Goal: Transaction & Acquisition: Purchase product/service

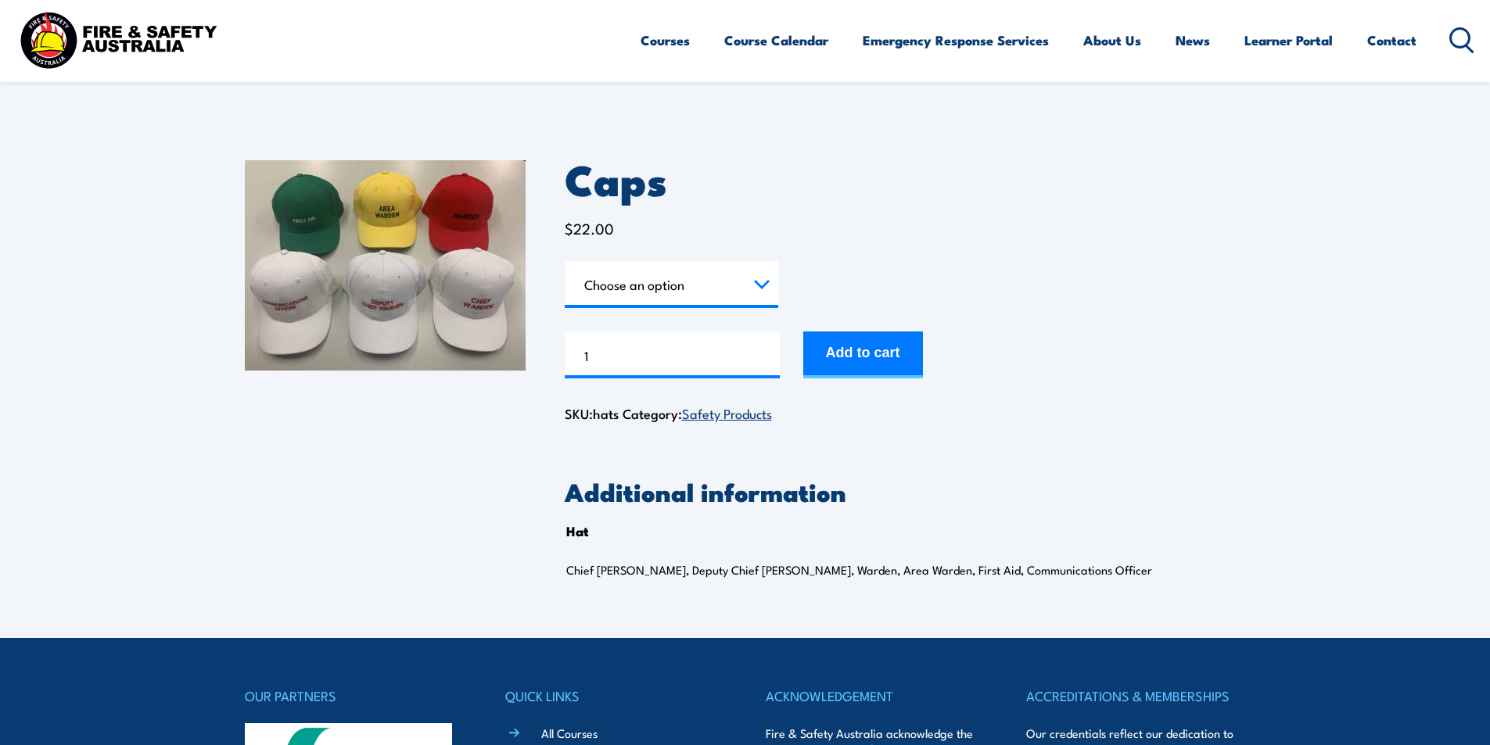
scroll to position [78, 0]
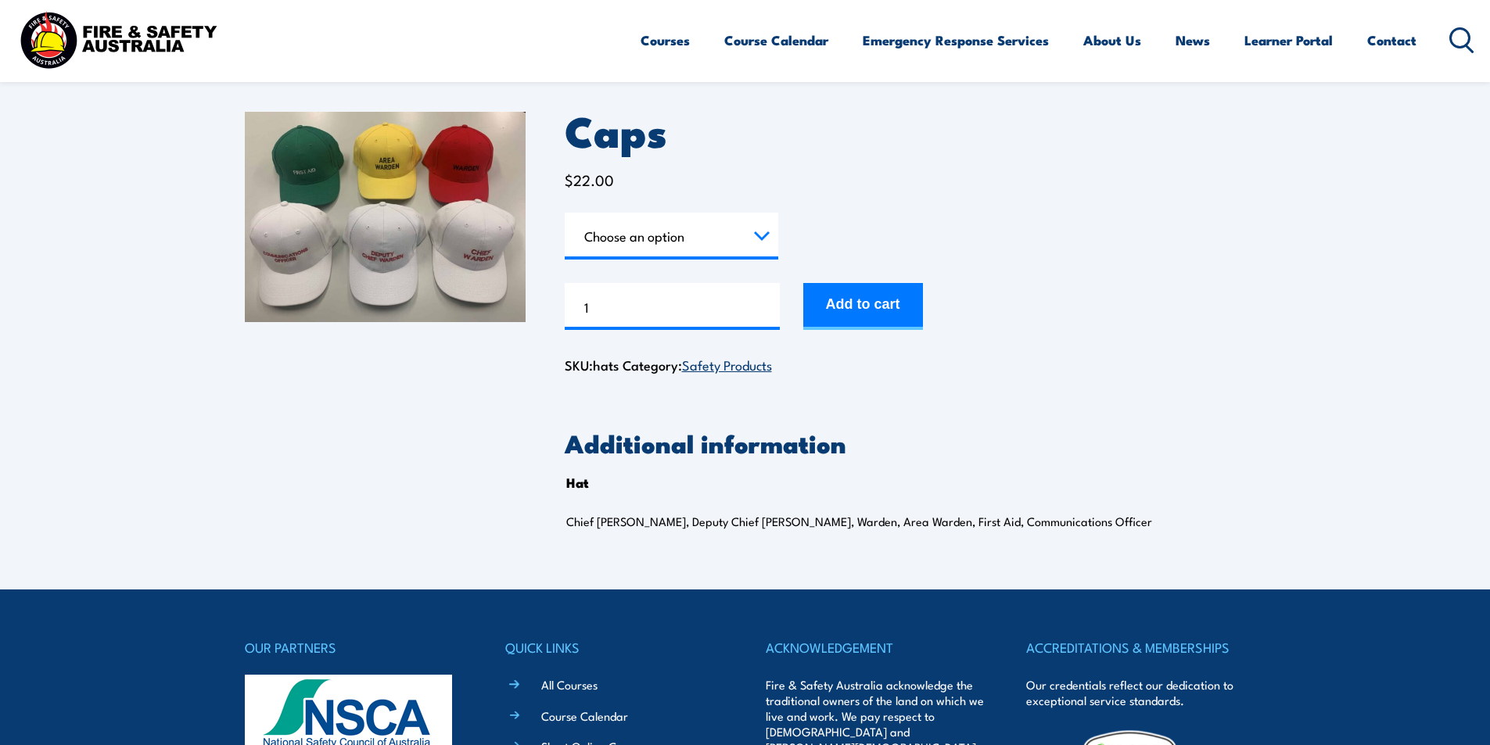
click at [660, 231] on select "Choose an option Chief [PERSON_NAME] Deputy Chief Warden Warden Area Warden Fir…" at bounding box center [671, 236] width 213 height 47
click at [565, 213] on select "Choose an option Chief [PERSON_NAME] Deputy Chief Warden Warden Area Warden Fir…" at bounding box center [671, 236] width 213 height 47
select select "Chief Warden"
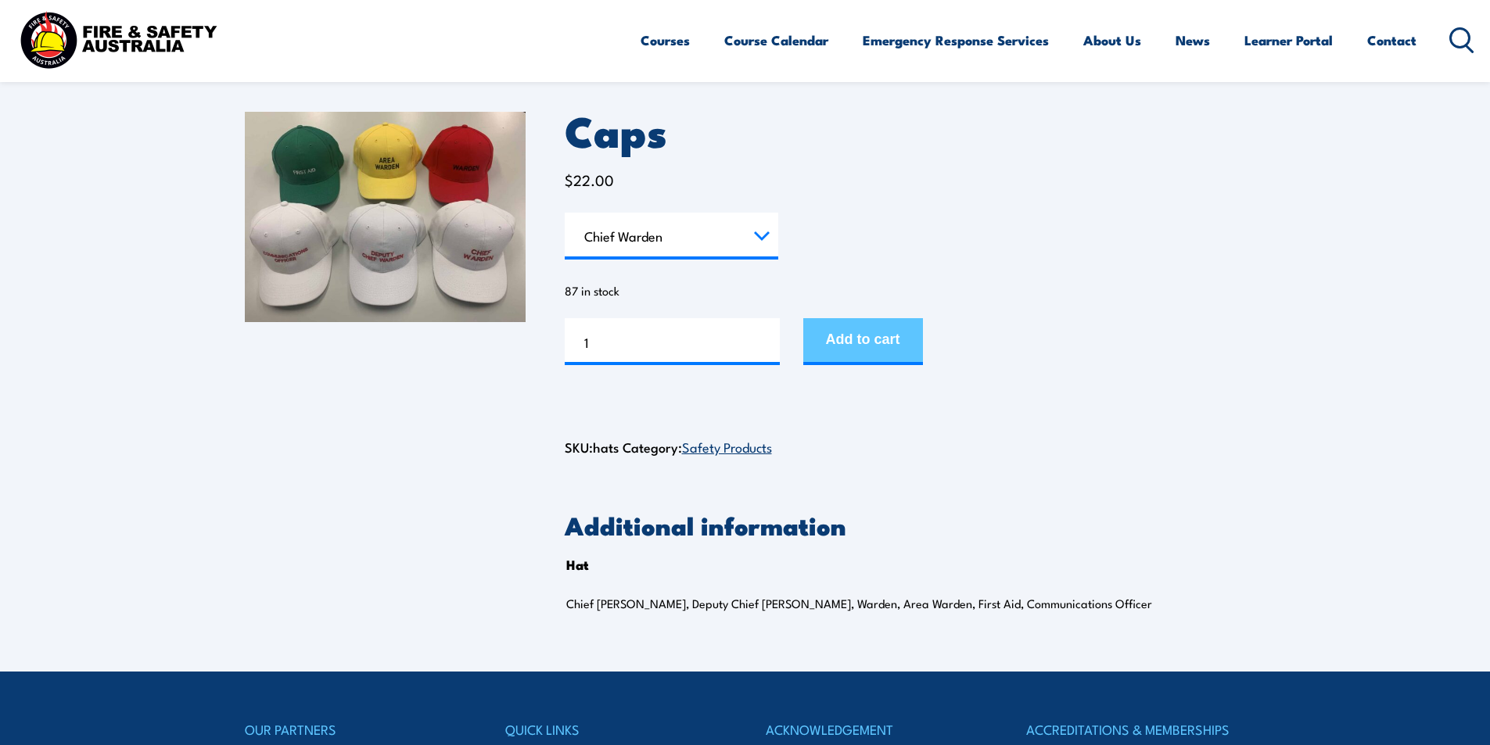
click at [830, 332] on button "Add to cart" at bounding box center [863, 341] width 120 height 47
click at [701, 243] on select "Choose an option Chief [PERSON_NAME] Deputy Chief Warden Warden Area Warden Fir…" at bounding box center [671, 236] width 213 height 47
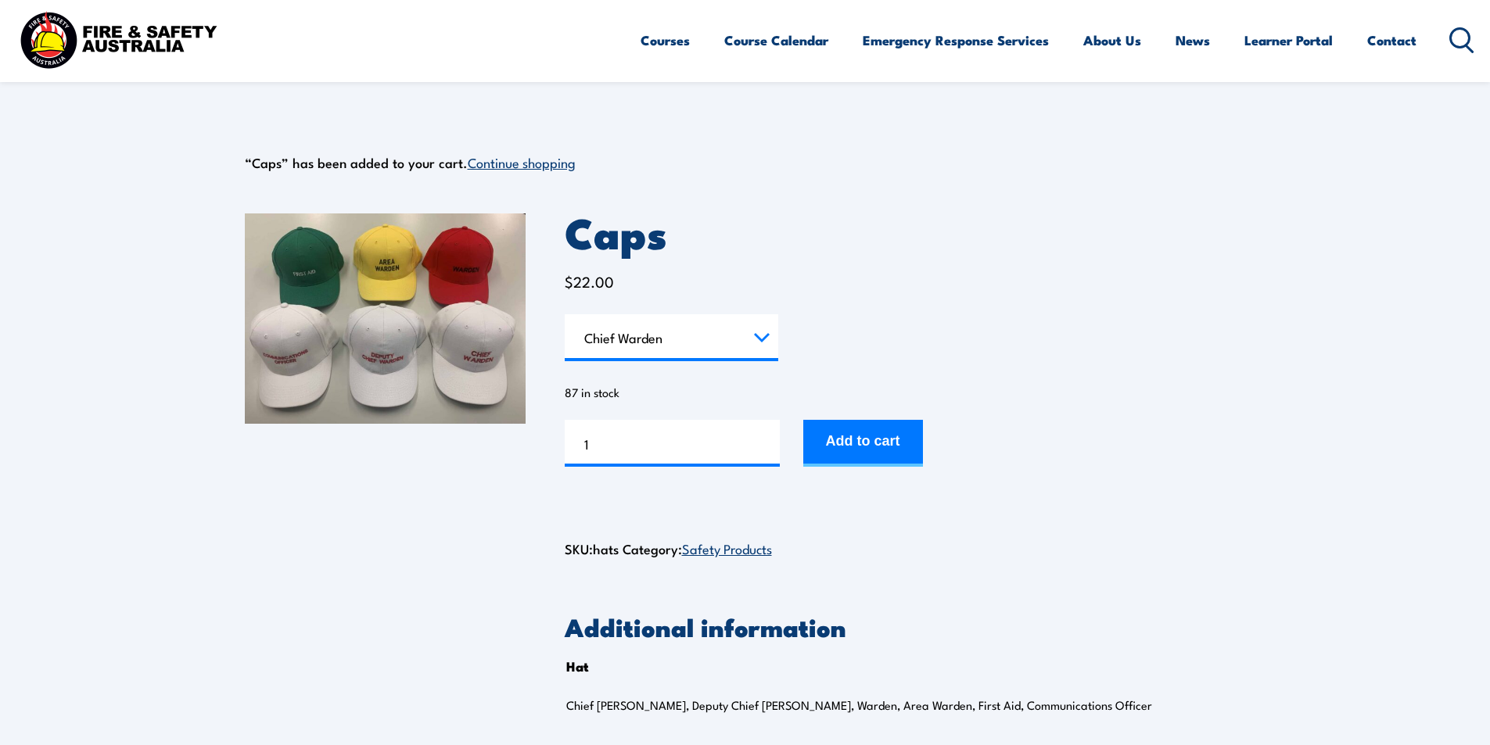
click at [739, 343] on select "Choose an option Chief Warden Deputy Chief Warden Warden Area Warden First Aid …" at bounding box center [671, 337] width 213 height 47
click at [760, 339] on select "Choose an option Chief Warden Deputy Chief Warden Warden Area Warden First Aid …" at bounding box center [671, 337] width 213 height 47
click at [565, 314] on select "Choose an option Chief [PERSON_NAME] Deputy Chief Warden Warden Area Warden Fir…" at bounding box center [671, 337] width 213 height 47
select select "Deputy Chief Warden"
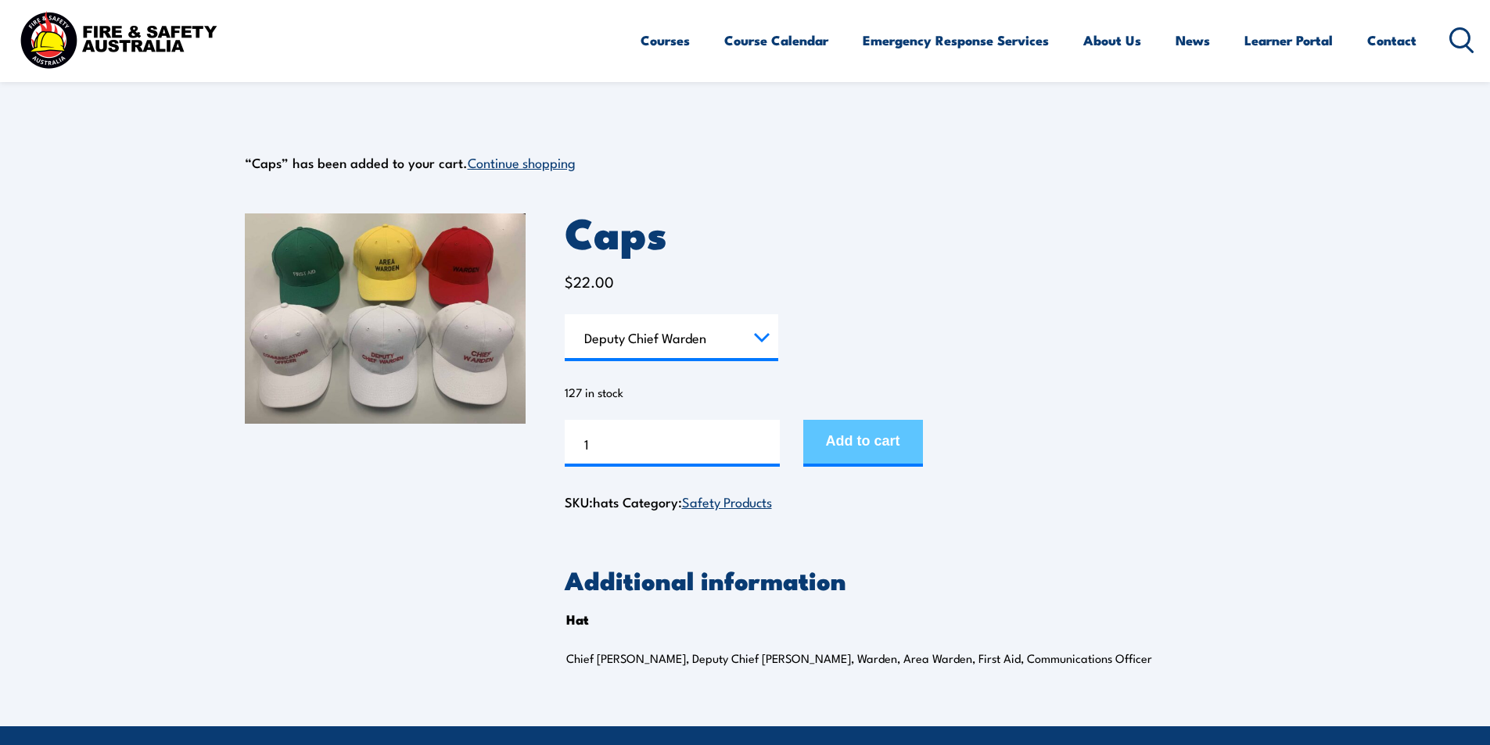
click at [834, 445] on button "Add to cart" at bounding box center [863, 443] width 120 height 47
click at [741, 341] on select "Choose an option Chief Warden Deputy Chief Warden Warden Area Warden First Aid …" at bounding box center [671, 337] width 213 height 47
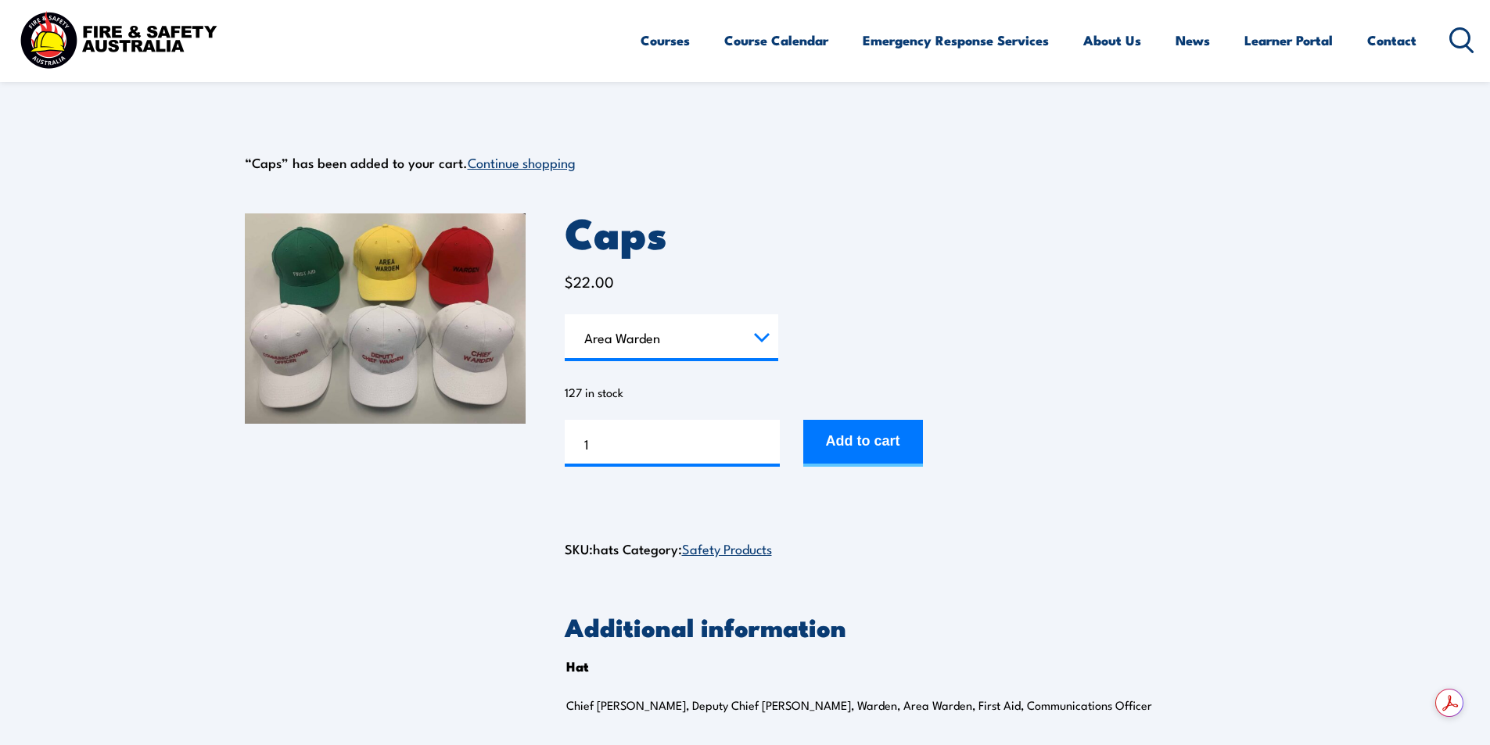
click at [565, 314] on select "Choose an option Chief [PERSON_NAME] Deputy Chief Warden Warden Area Warden Fir…" at bounding box center [671, 337] width 213 height 47
select select "Area Warden"
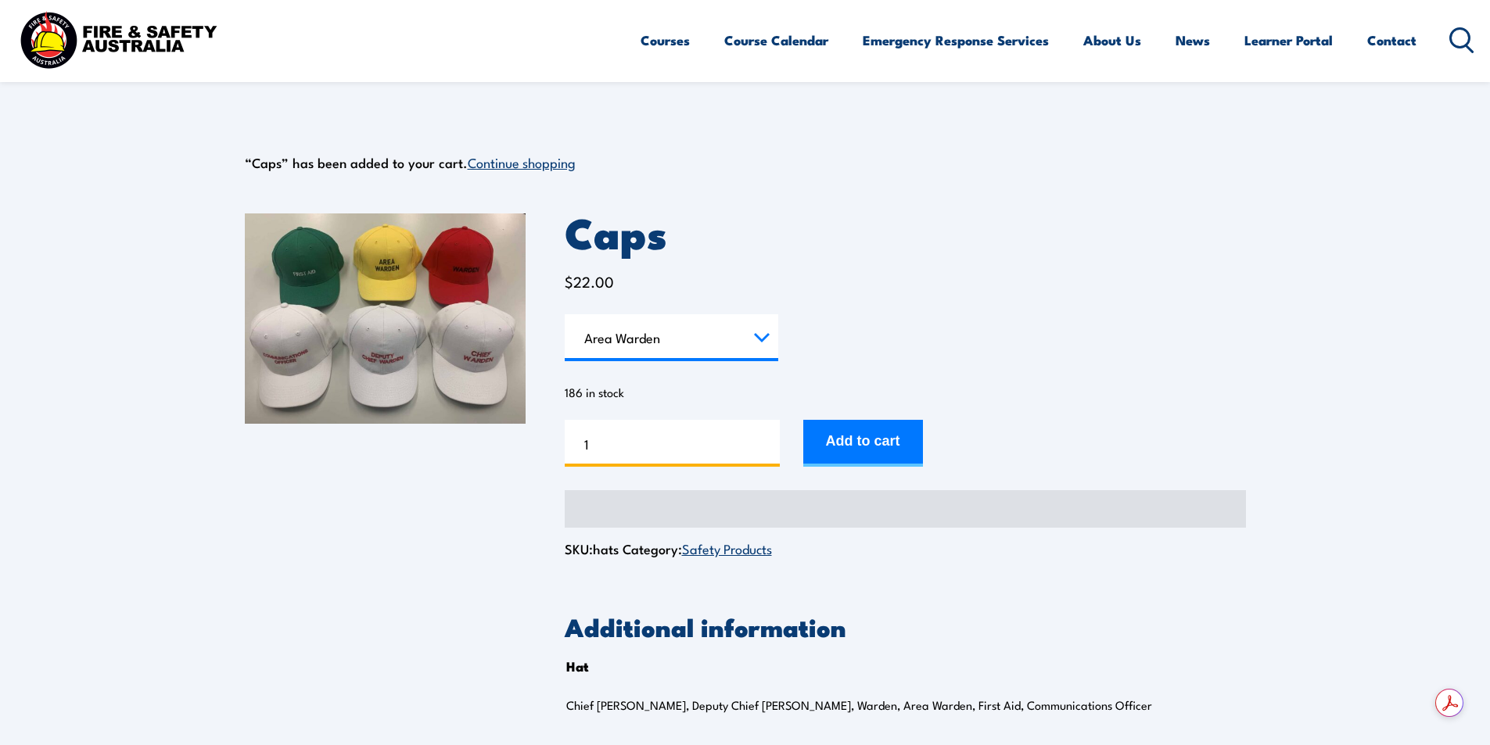
click at [724, 442] on input "1" at bounding box center [672, 443] width 215 height 47
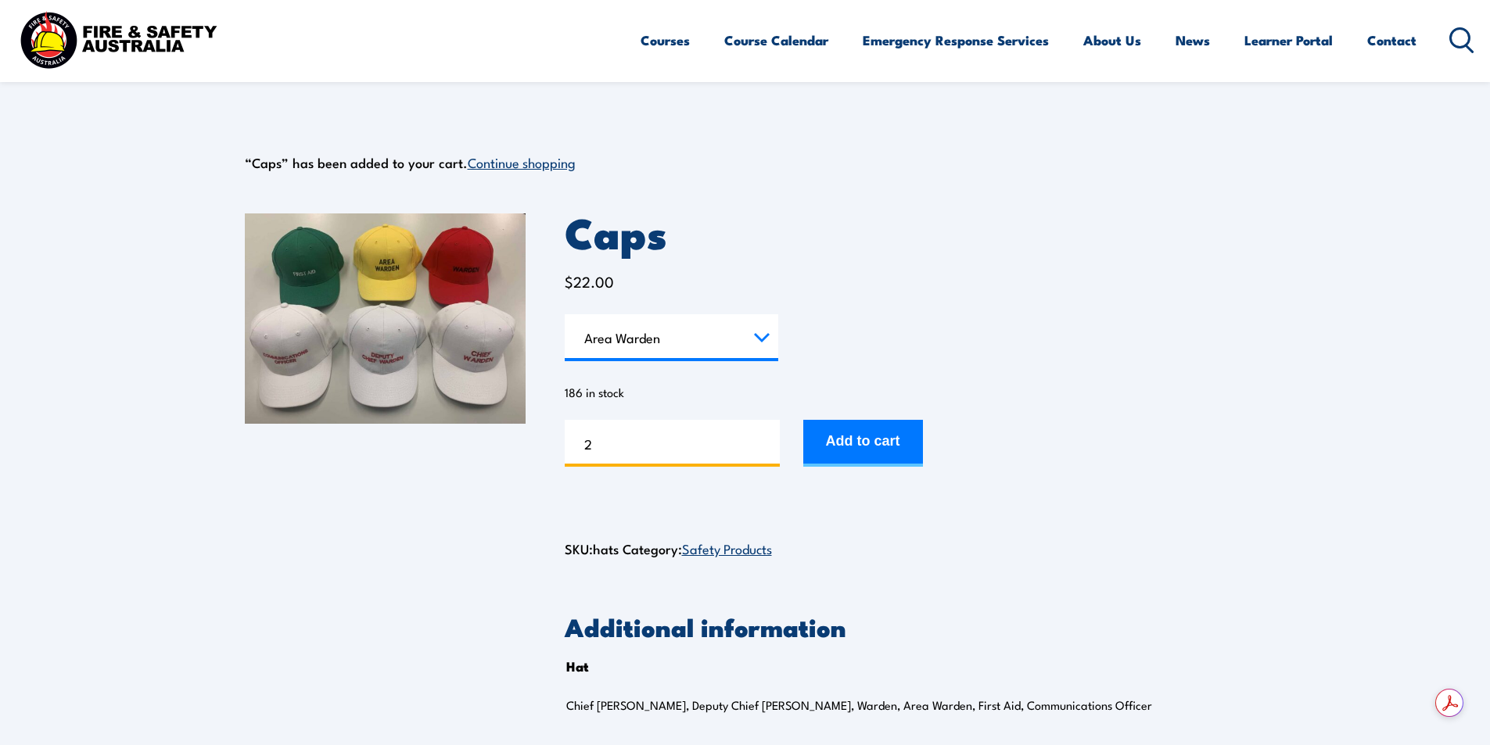
click at [766, 439] on input "2" at bounding box center [672, 443] width 215 height 47
click at [766, 439] on input "3" at bounding box center [672, 443] width 215 height 47
click at [766, 439] on input "4" at bounding box center [672, 443] width 215 height 47
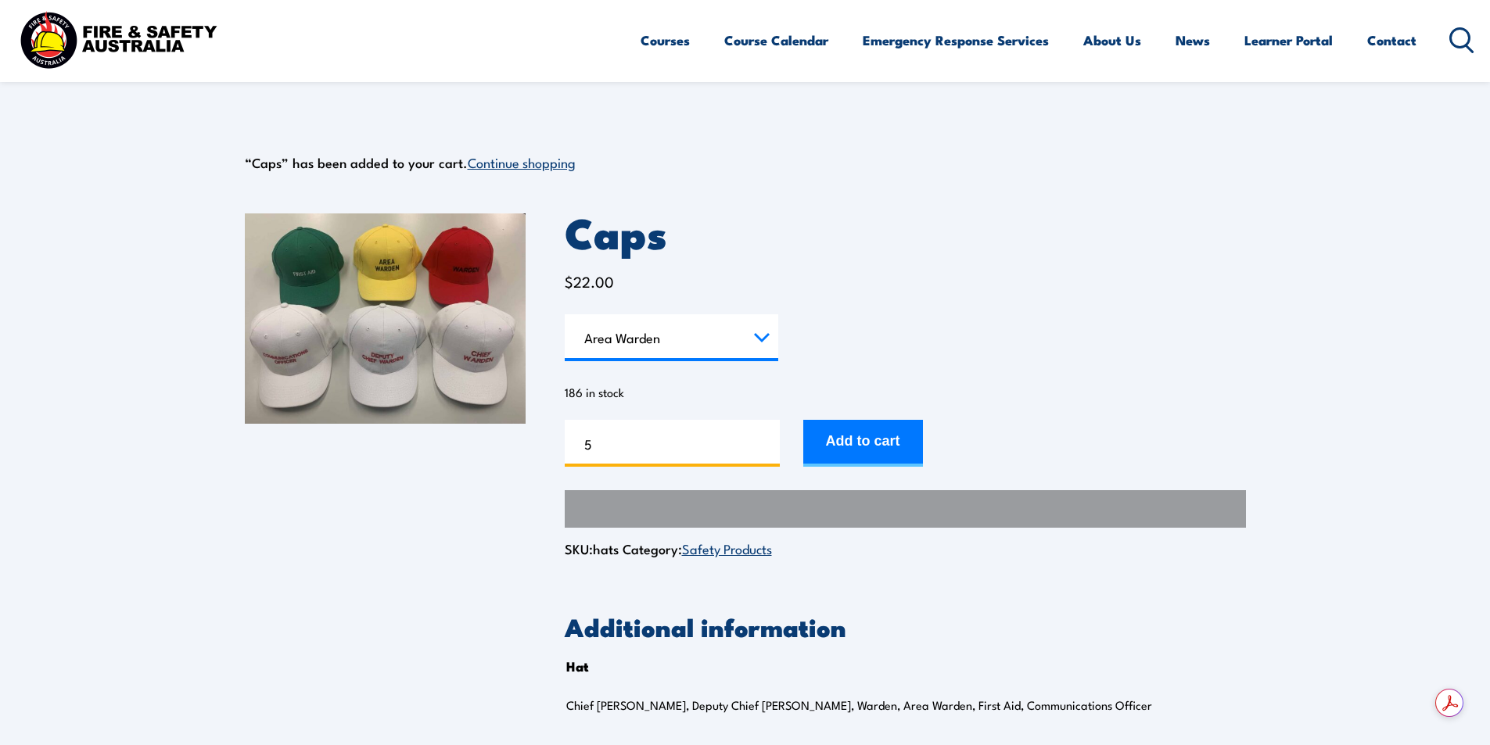
click at [766, 439] on input "5" at bounding box center [672, 443] width 215 height 47
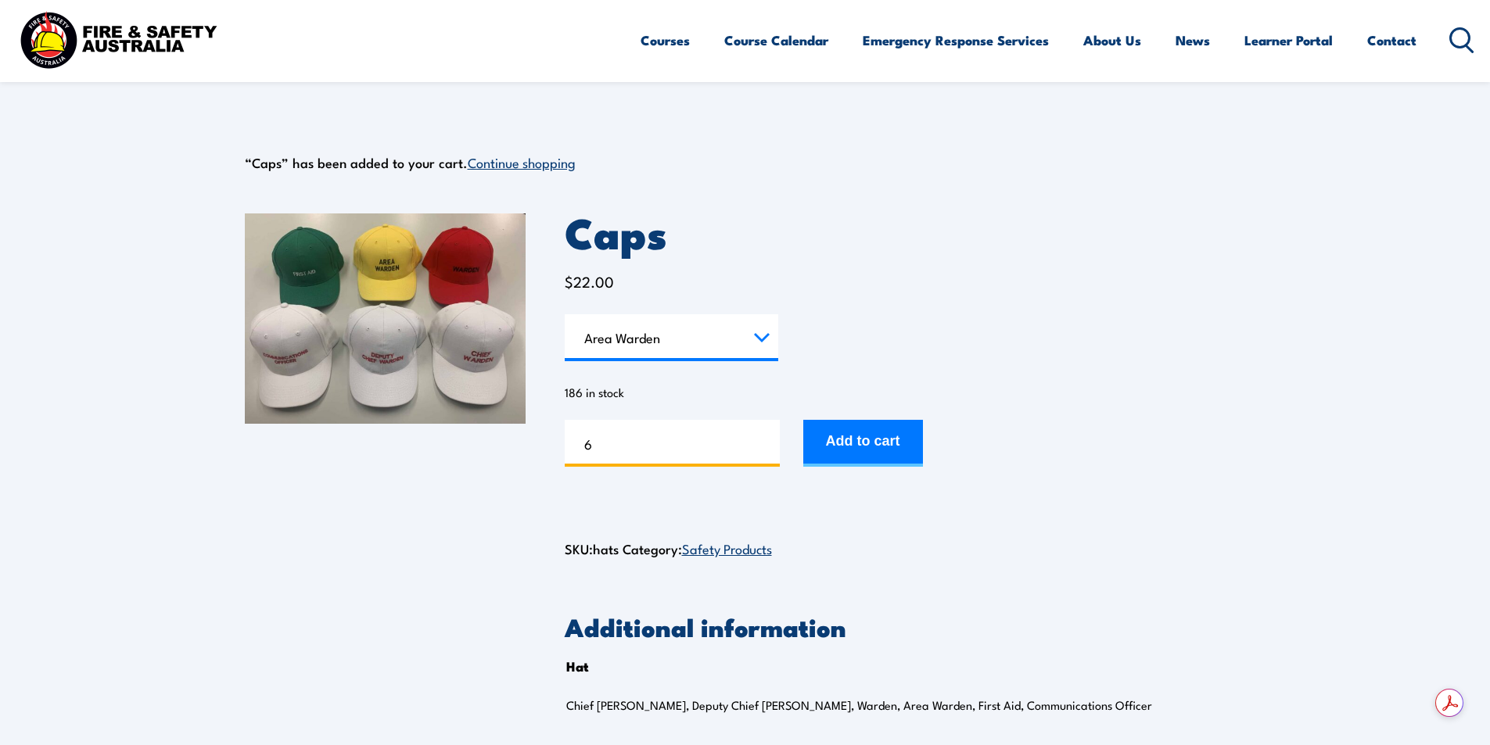
click at [766, 439] on input "6" at bounding box center [672, 443] width 215 height 47
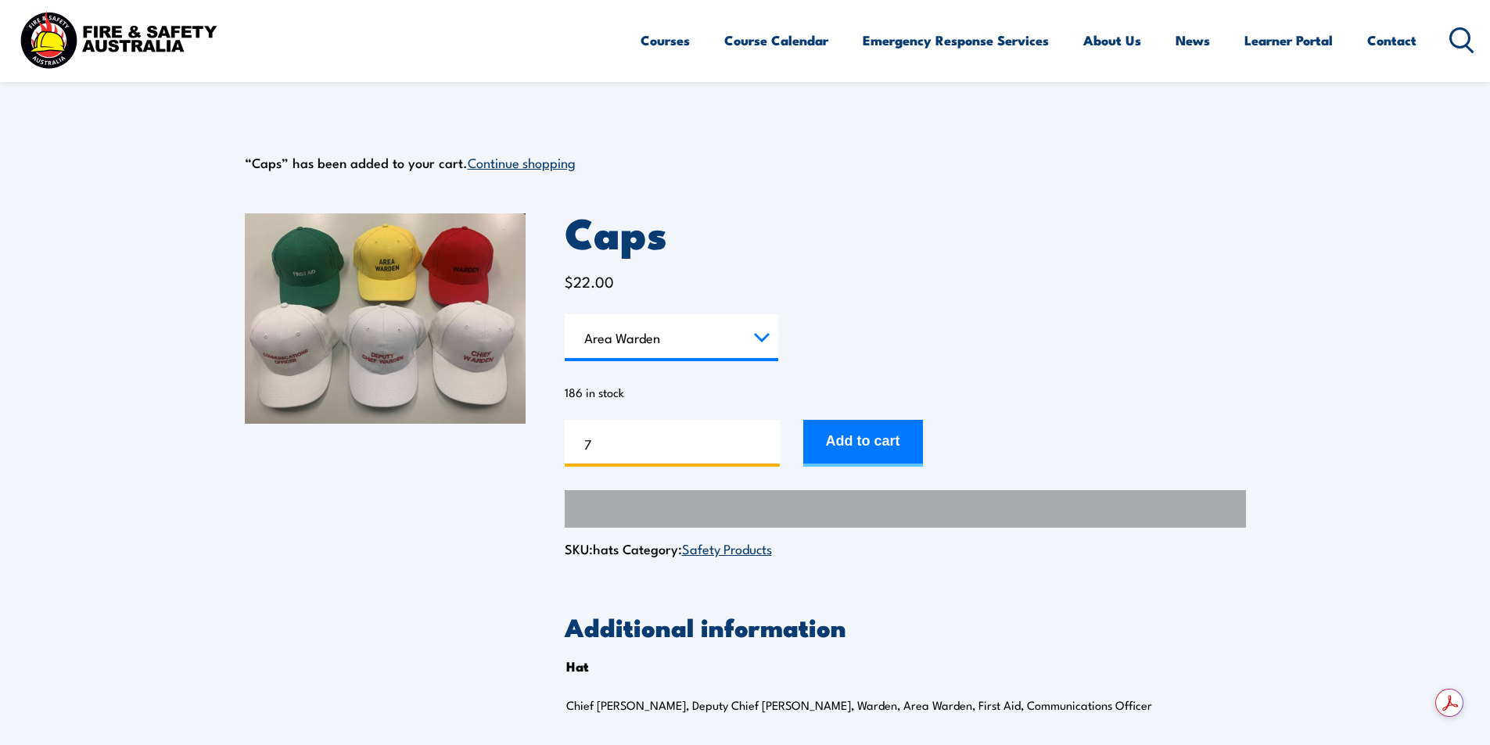
type input "7"
click at [766, 439] on input "7" at bounding box center [672, 443] width 215 height 47
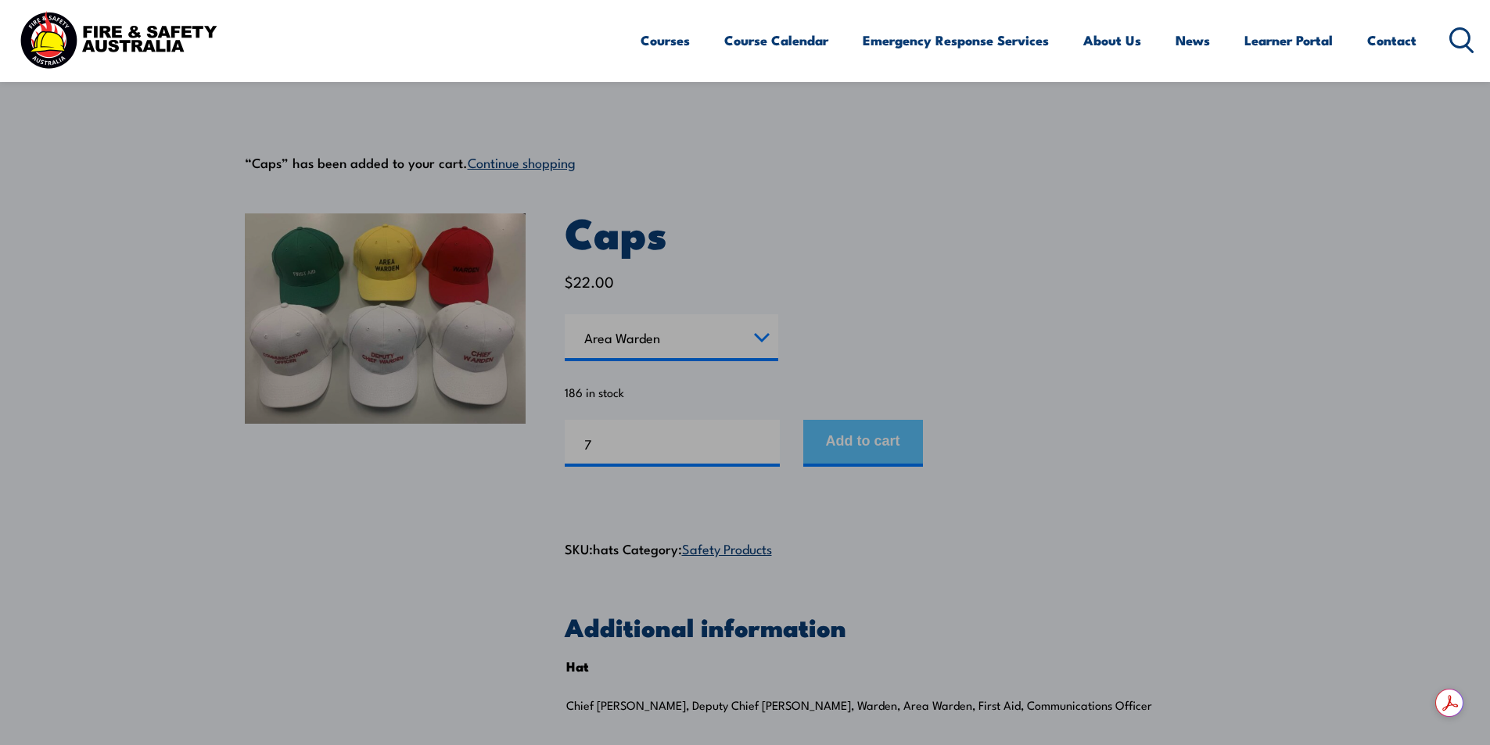
click at [847, 457] on div at bounding box center [745, 372] width 1490 height 745
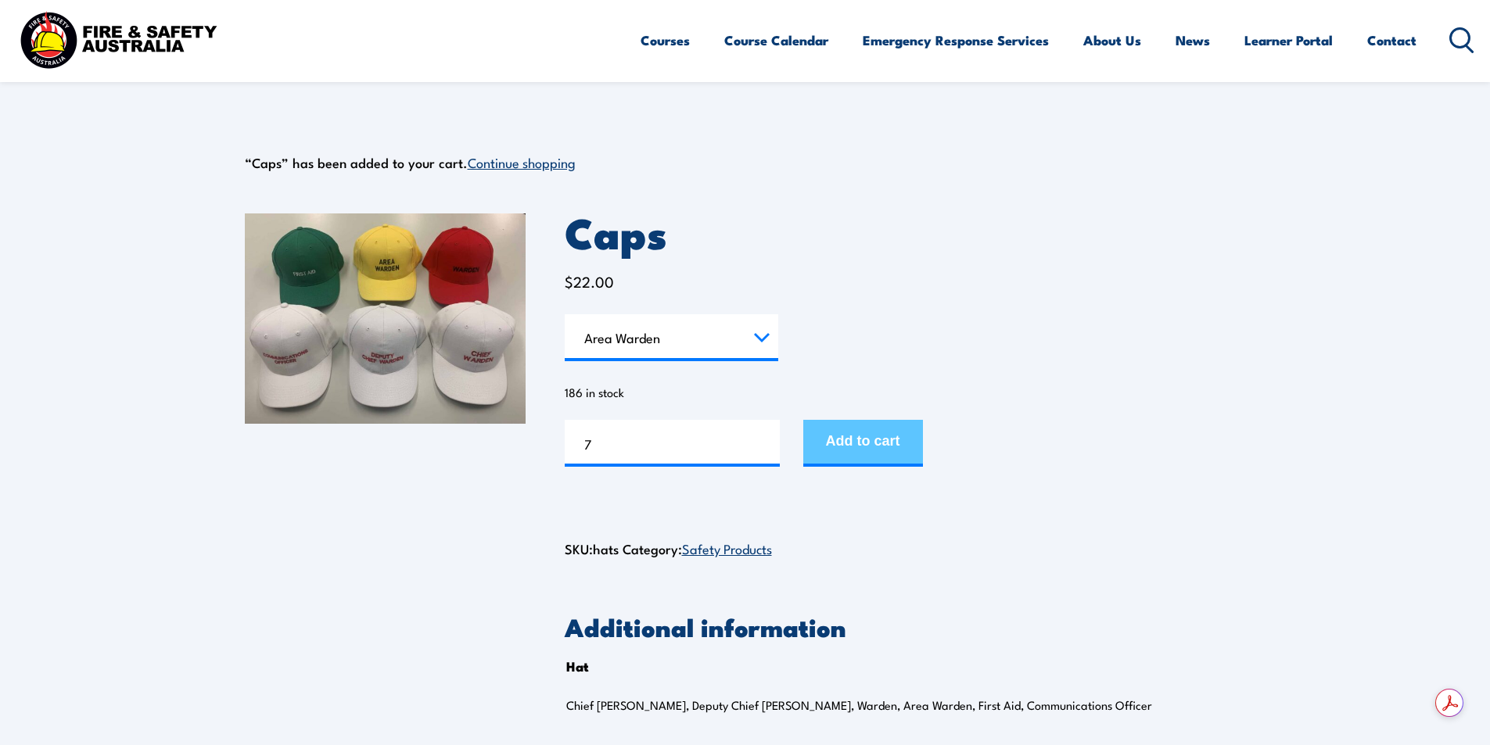
click at [847, 452] on button "Add to cart" at bounding box center [863, 443] width 120 height 47
click at [756, 339] on select "Choose an option Chief [PERSON_NAME] Deputy Chief Warden Warden Area Warden Fir…" at bounding box center [671, 337] width 213 height 47
click at [565, 314] on select "Choose an option Chief [PERSON_NAME] Deputy Chief Warden Warden Area Warden Fir…" at bounding box center [671, 337] width 213 height 47
select select "First Aid"
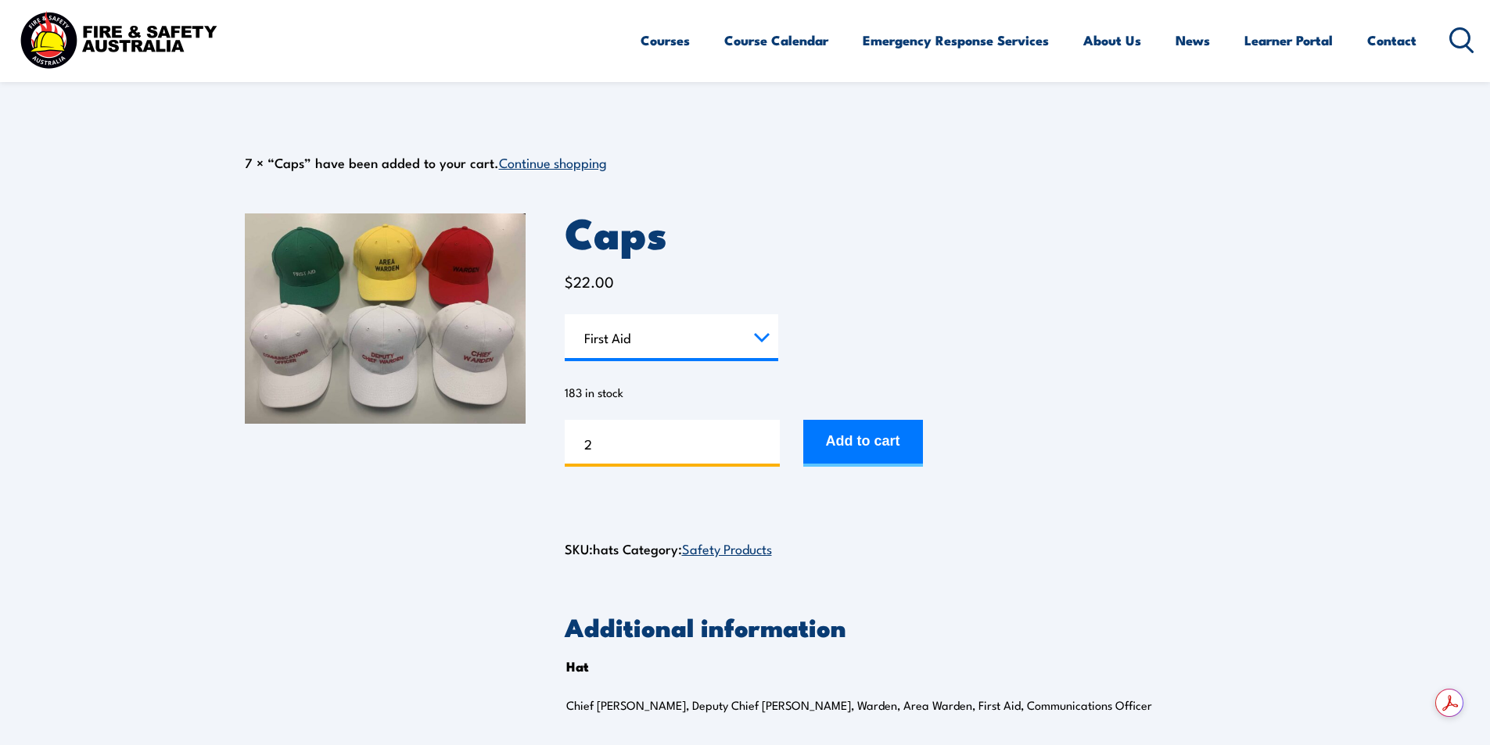
click at [762, 439] on input "2" at bounding box center [672, 443] width 215 height 47
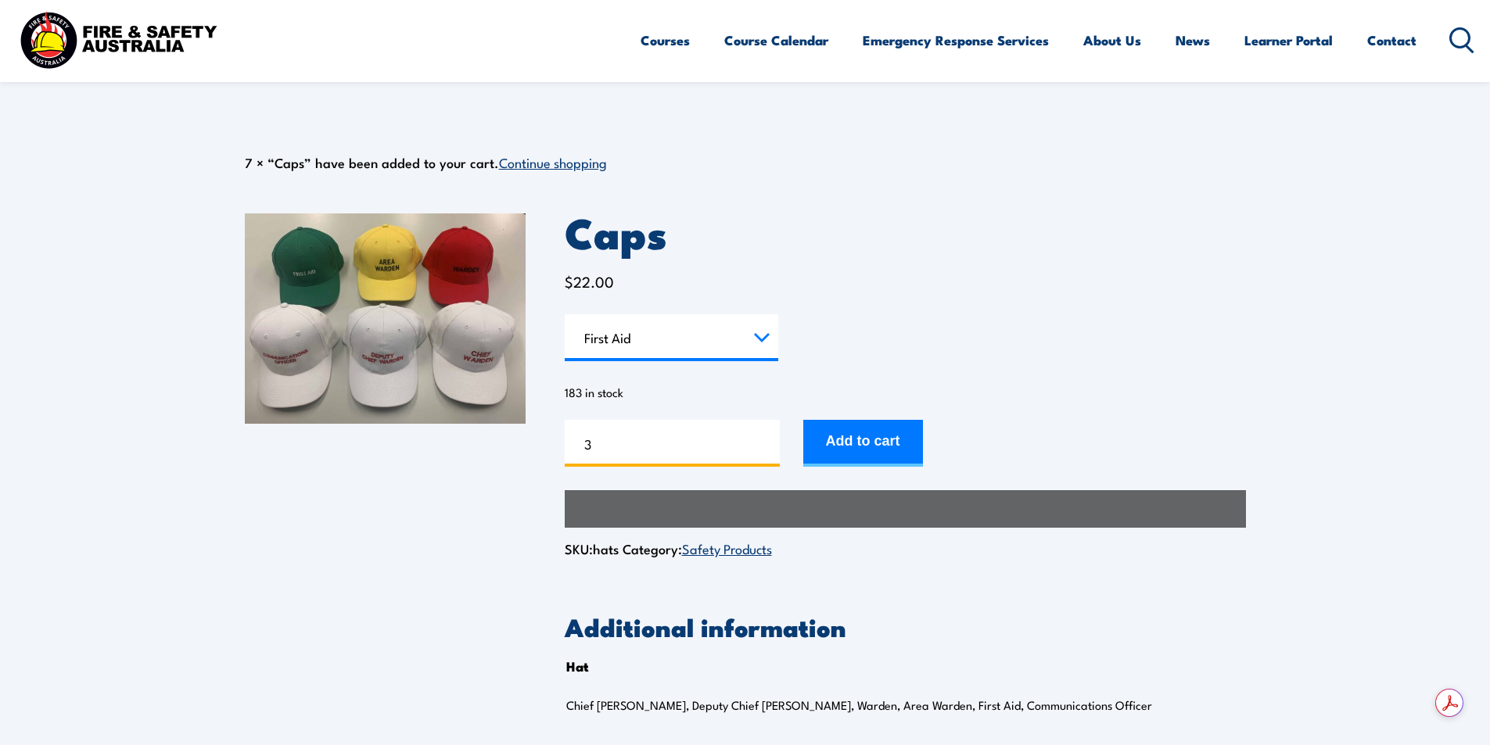
click at [762, 439] on input "3" at bounding box center [672, 443] width 215 height 47
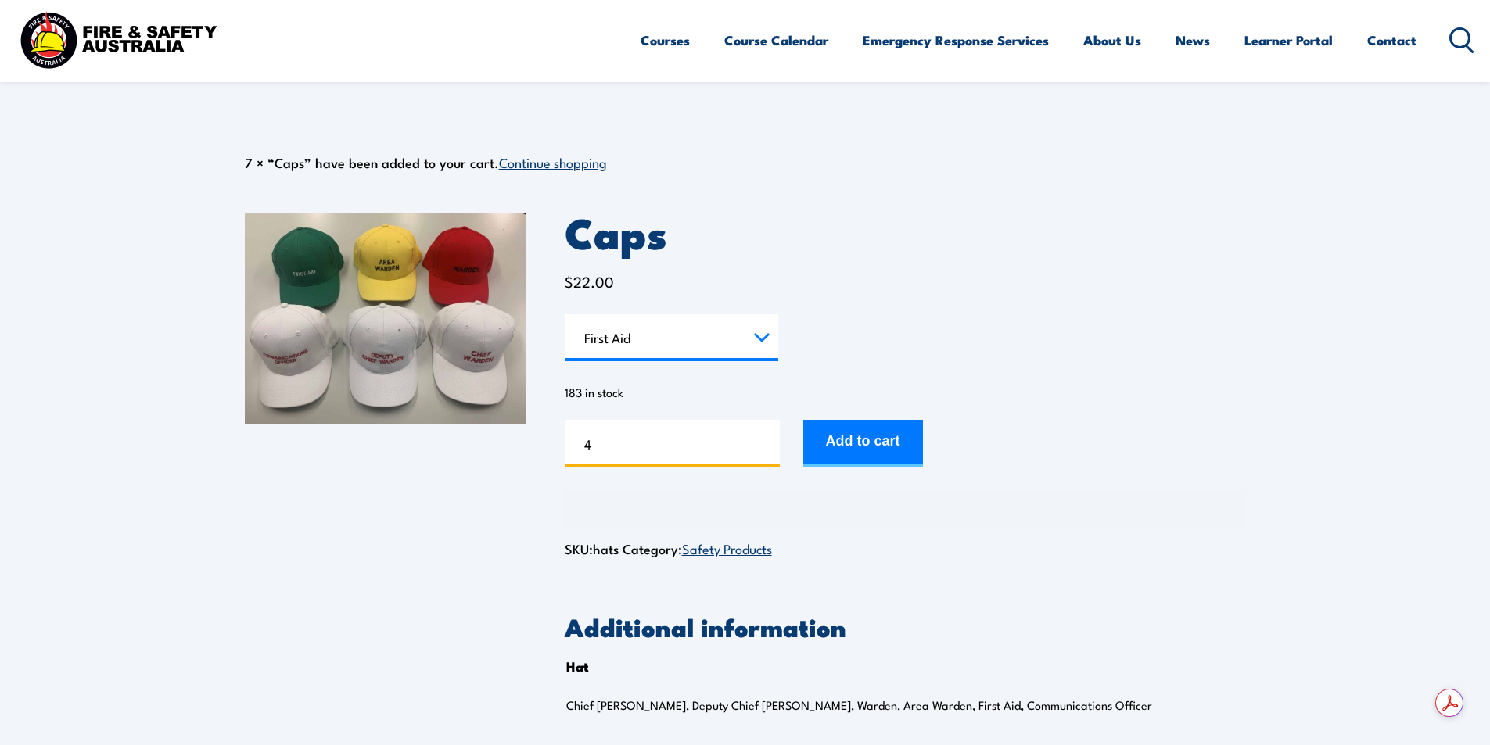
type input "4"
click at [762, 439] on input "4" at bounding box center [672, 443] width 215 height 47
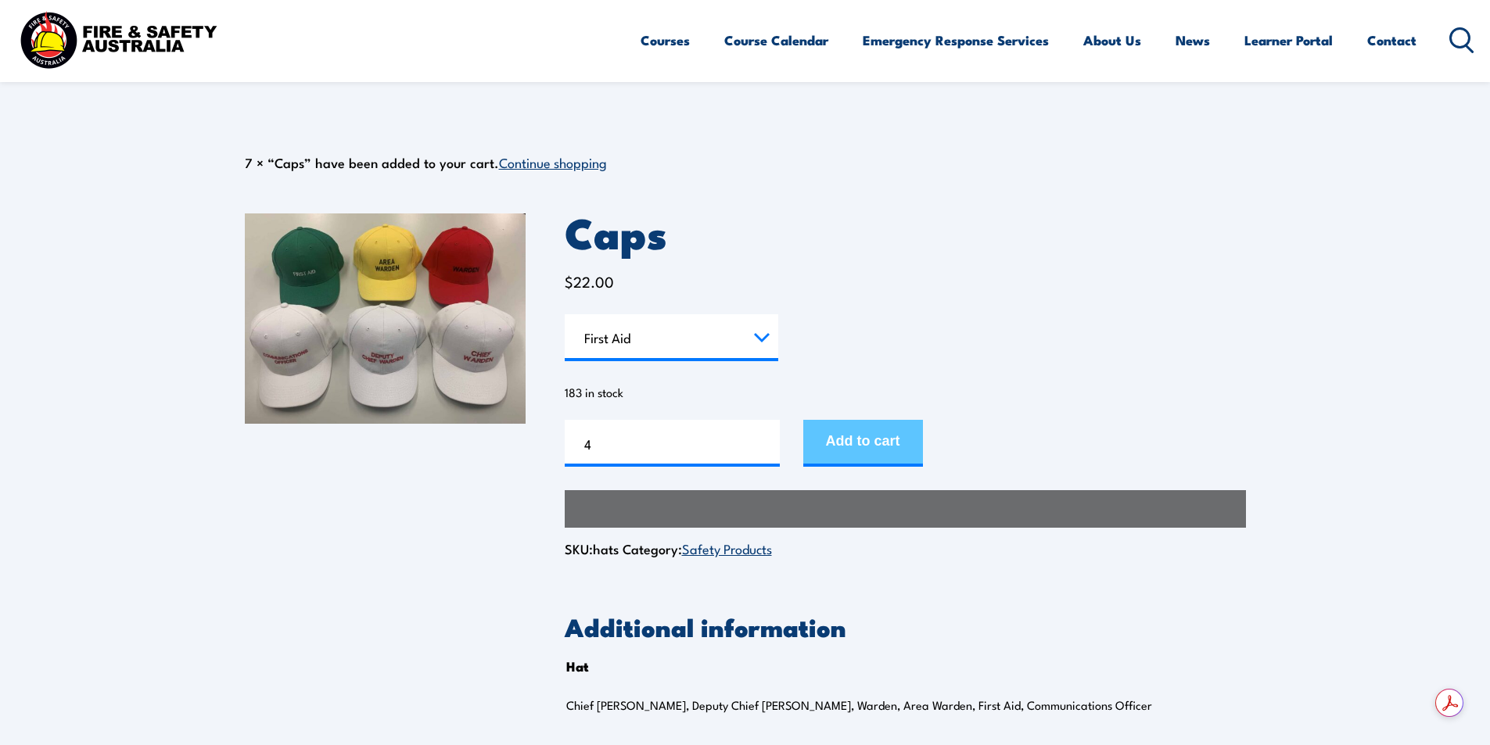
click at [866, 445] on button "Add to cart" at bounding box center [863, 443] width 120 height 47
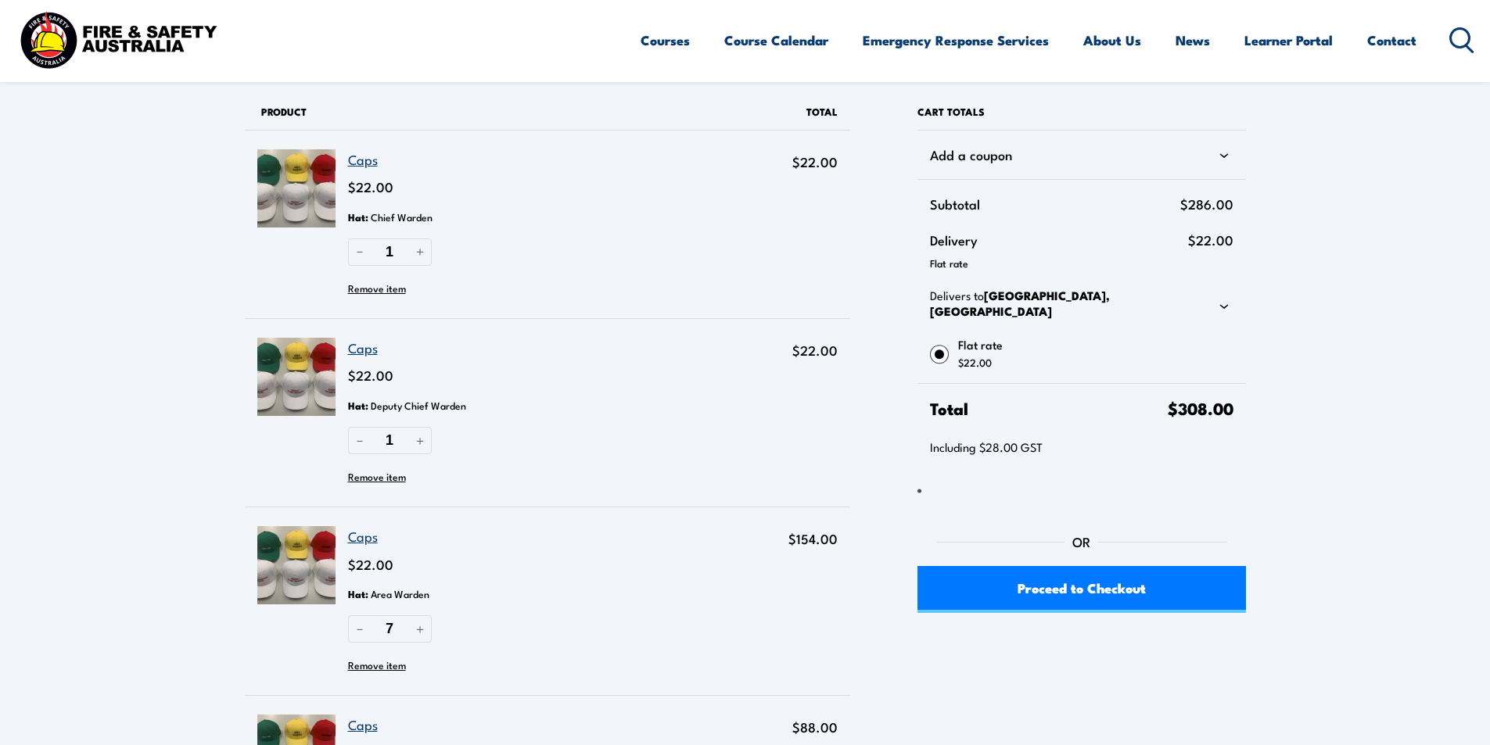
click at [1209, 304] on div "Delivers to Victoria, Australia" at bounding box center [1081, 305] width 303 height 35
select select "VIC"
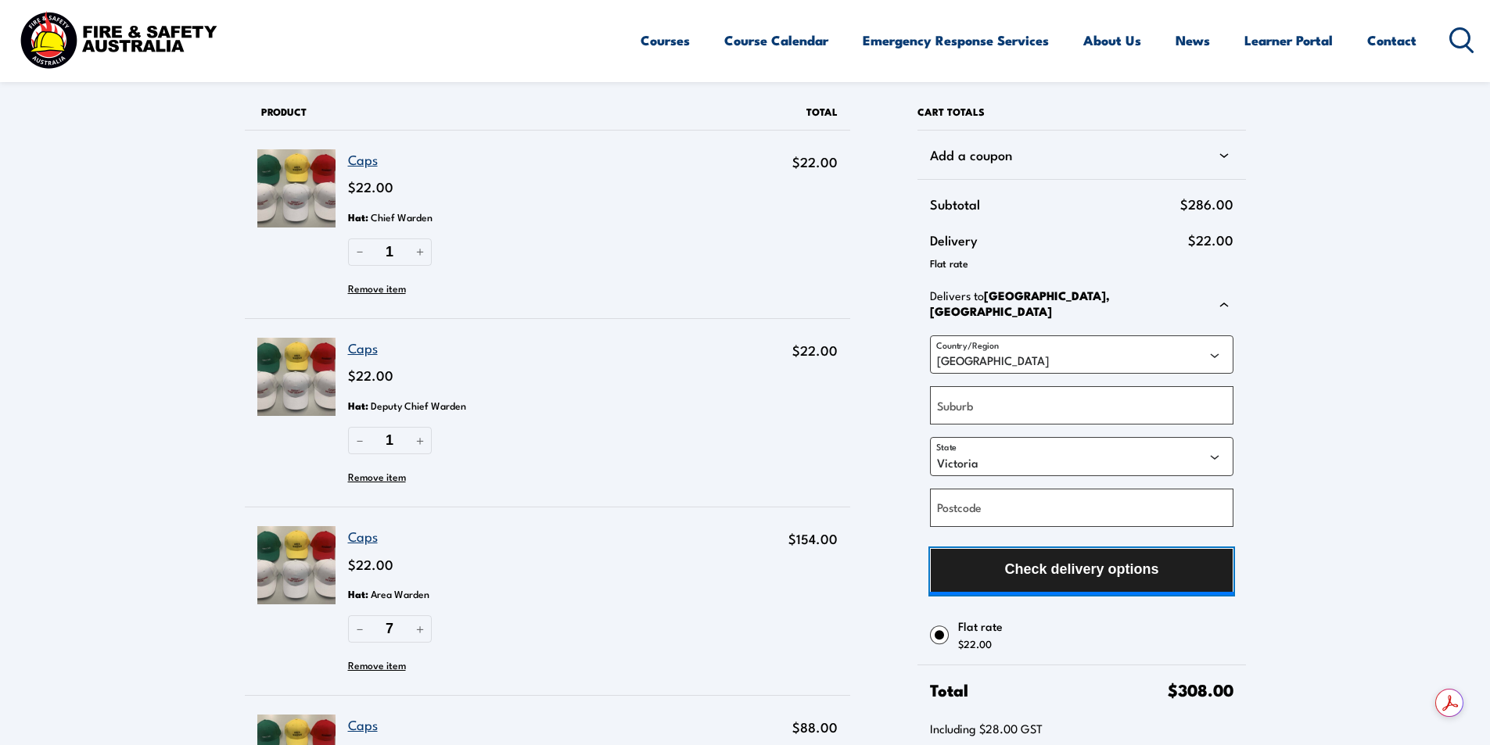
click at [1127, 551] on span "Check delivery options" at bounding box center [1081, 569] width 154 height 41
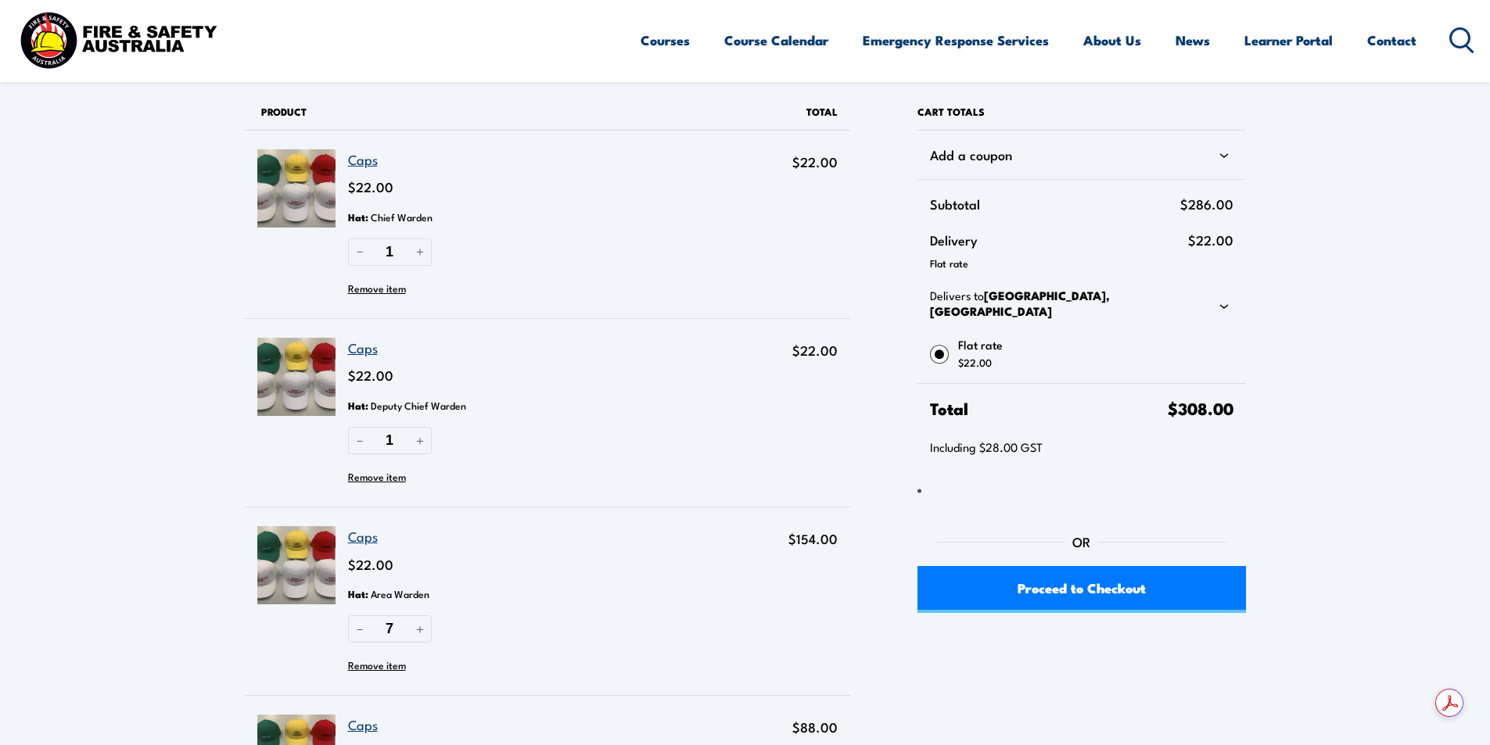
click at [1153, 297] on div "Delivers to Victoria, Australia" at bounding box center [1081, 305] width 303 height 35
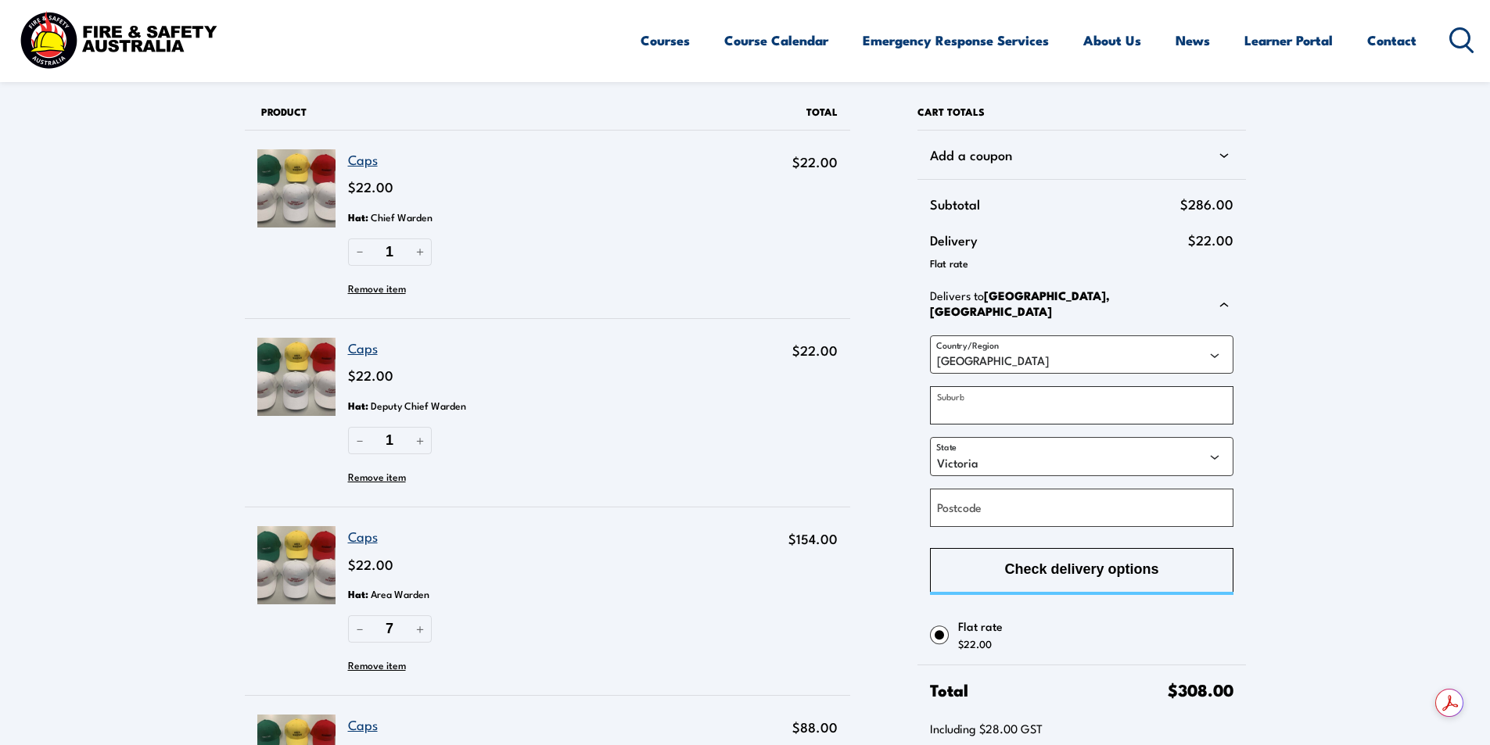
click at [1069, 388] on input "Suburb" at bounding box center [1081, 405] width 303 height 38
click at [1071, 438] on div "Country/Region Australia Suburb State Australian Capital Territory New South Wa…" at bounding box center [1081, 431] width 303 height 192
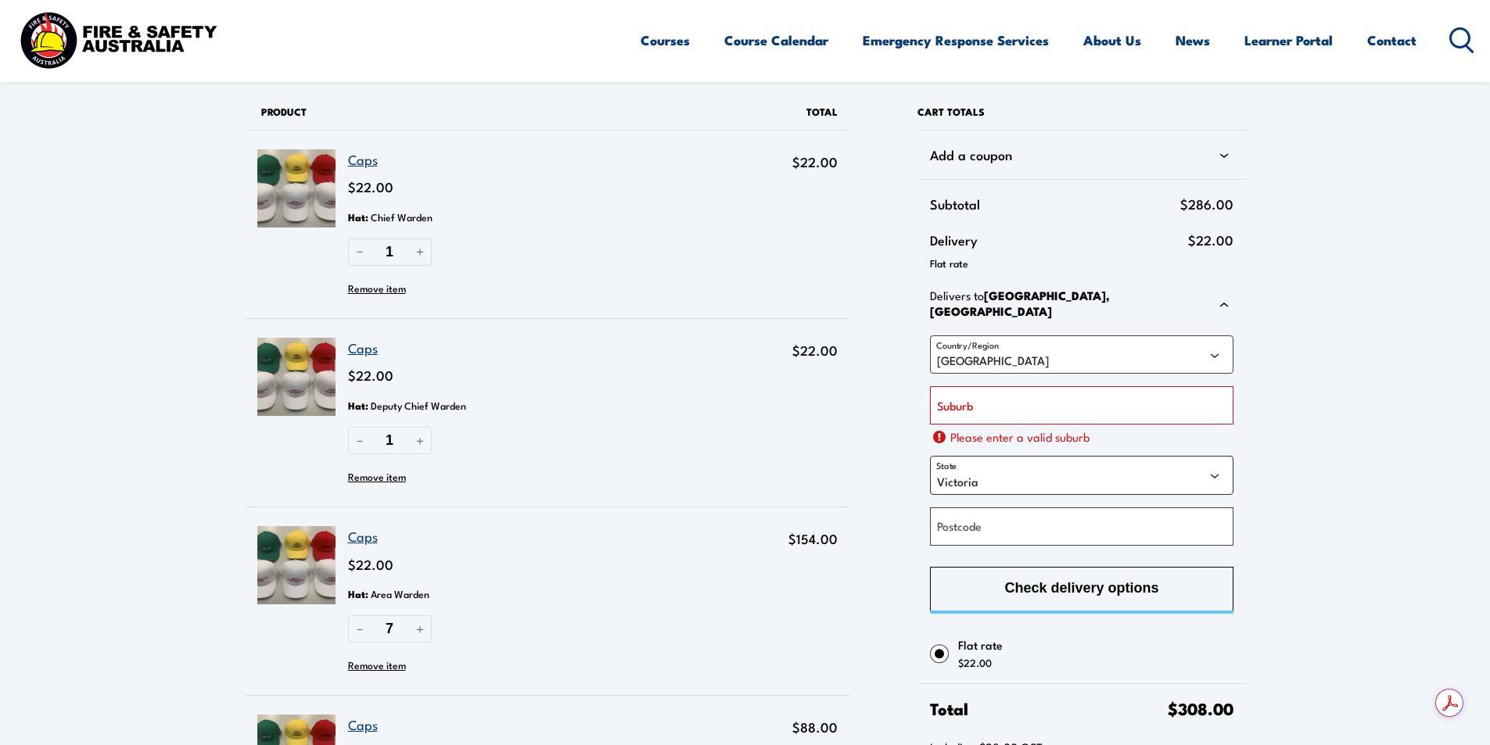
select select "QLD"
click at [930, 456] on select "Australian Capital Territory New South Wales Northern Territory Queensland Sout…" at bounding box center [1081, 475] width 303 height 38
click at [1037, 390] on input "Suburb" at bounding box center [1081, 405] width 303 height 38
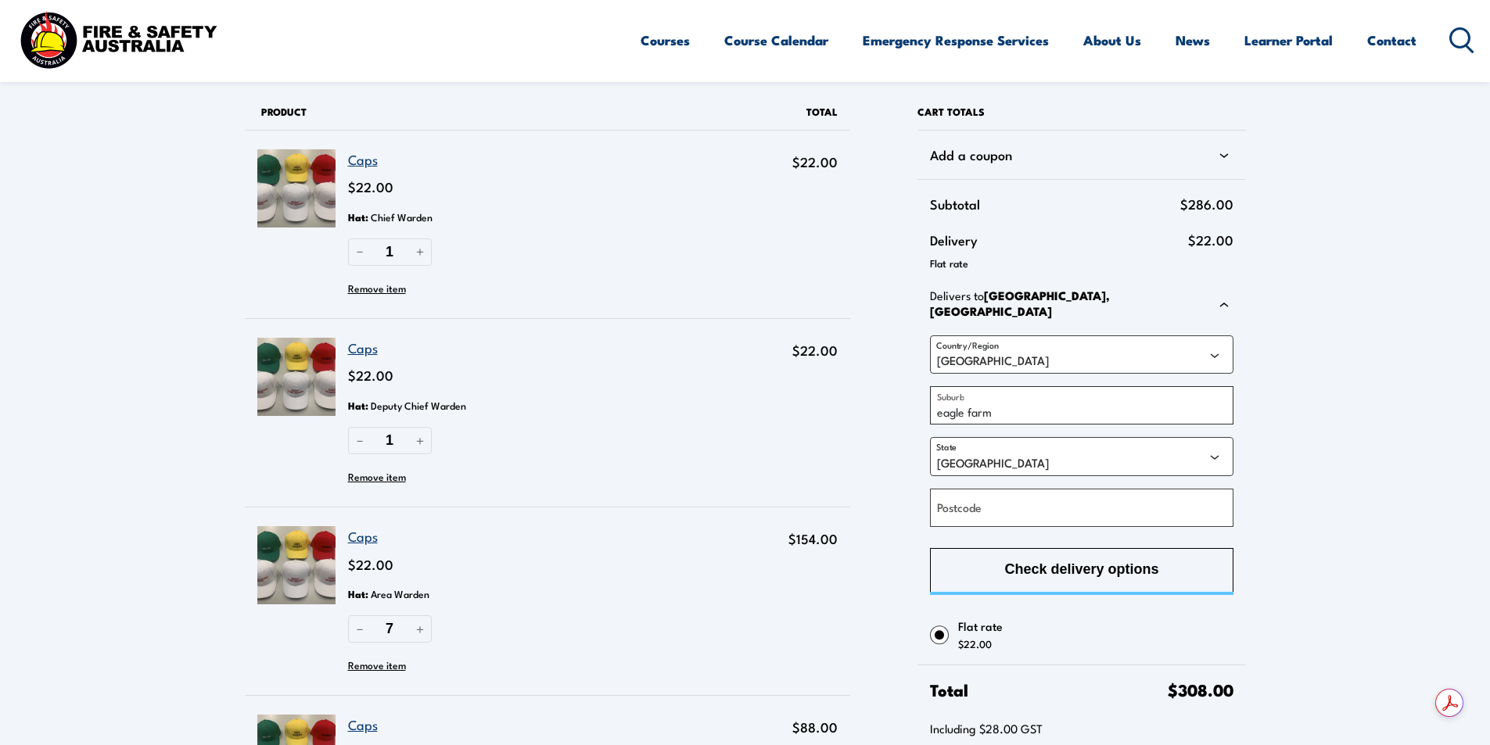
drag, startPoint x: 1028, startPoint y: 399, endPoint x: 813, endPoint y: 385, distance: 215.5
click at [813, 385] on div "Products in cart Product Details Total Caps $22.00 Hat : Chief Warden 1 － ＋ Rem…" at bounding box center [745, 505] width 1001 height 823
type input "EAGLE FARM"
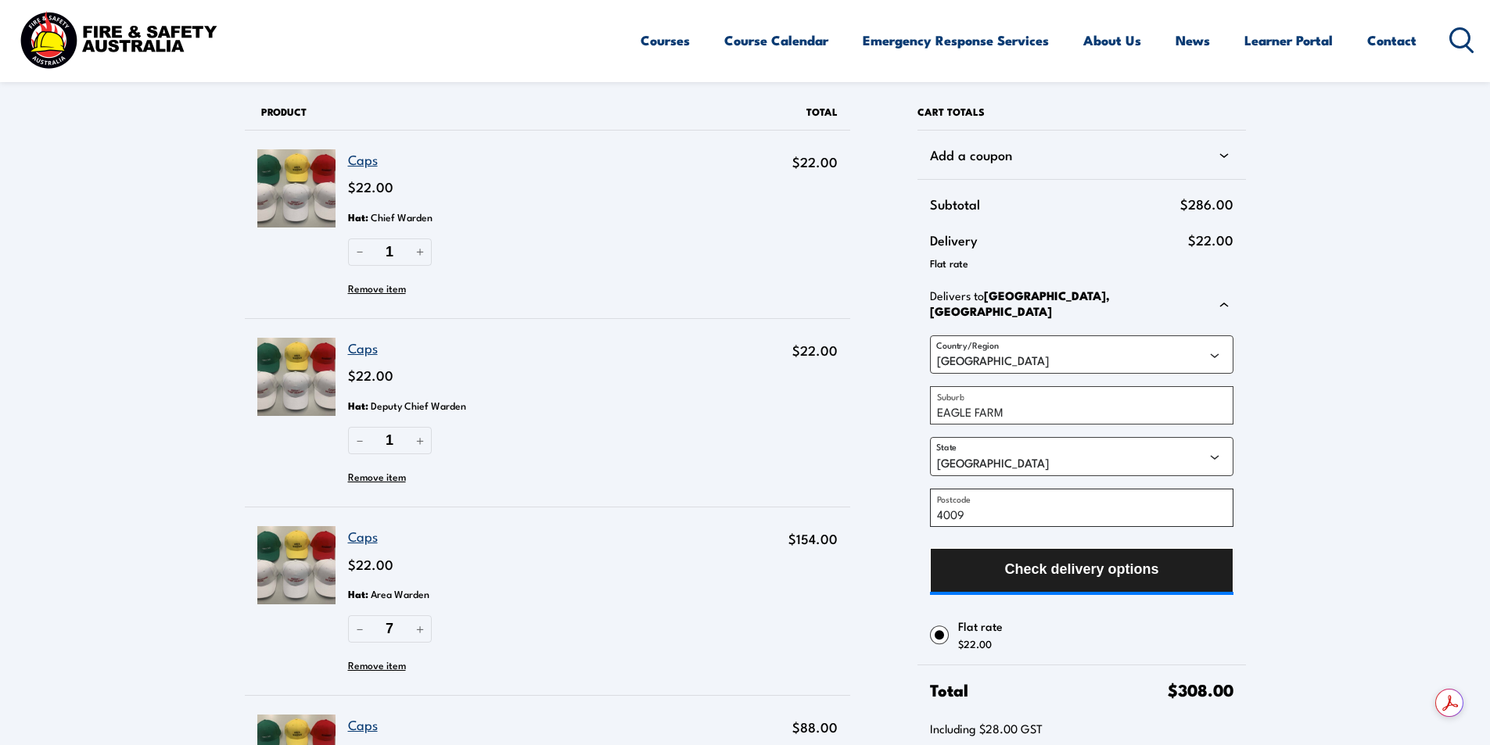
type input "4009"
click at [1038, 549] on span "Check delivery options" at bounding box center [1081, 569] width 154 height 41
